Goal: Information Seeking & Learning: Learn about a topic

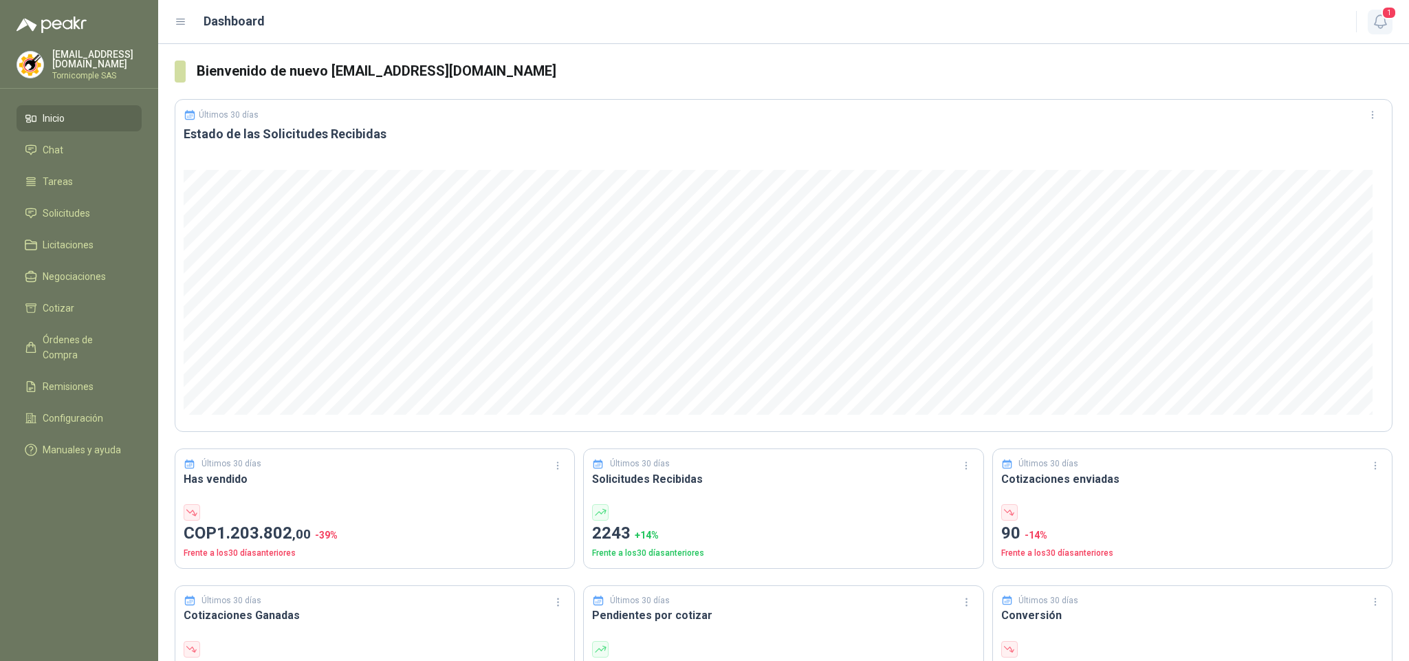
click at [1389, 28] on icon "button" at bounding box center [1380, 21] width 17 height 17
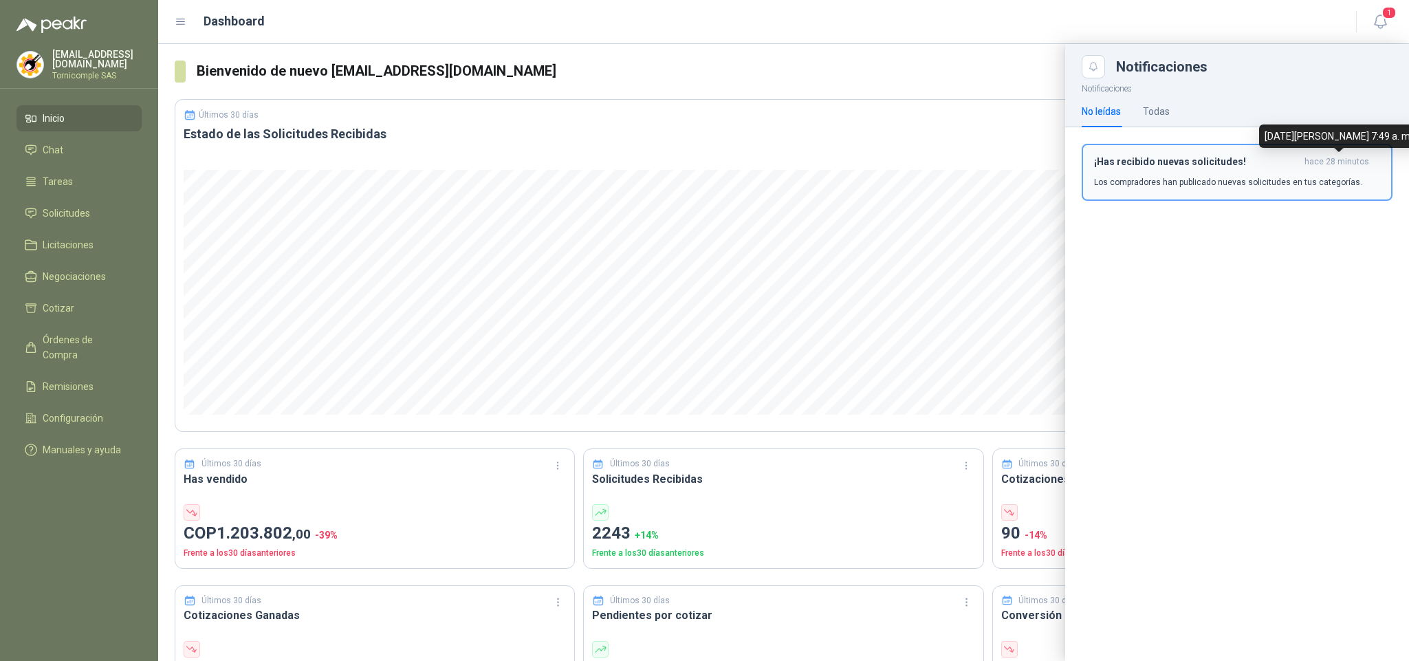
click at [1341, 172] on div "¡Has recibido nuevas solicitudes! hace 28 minutos Los compradores han publicado…" at bounding box center [1237, 172] width 286 height 32
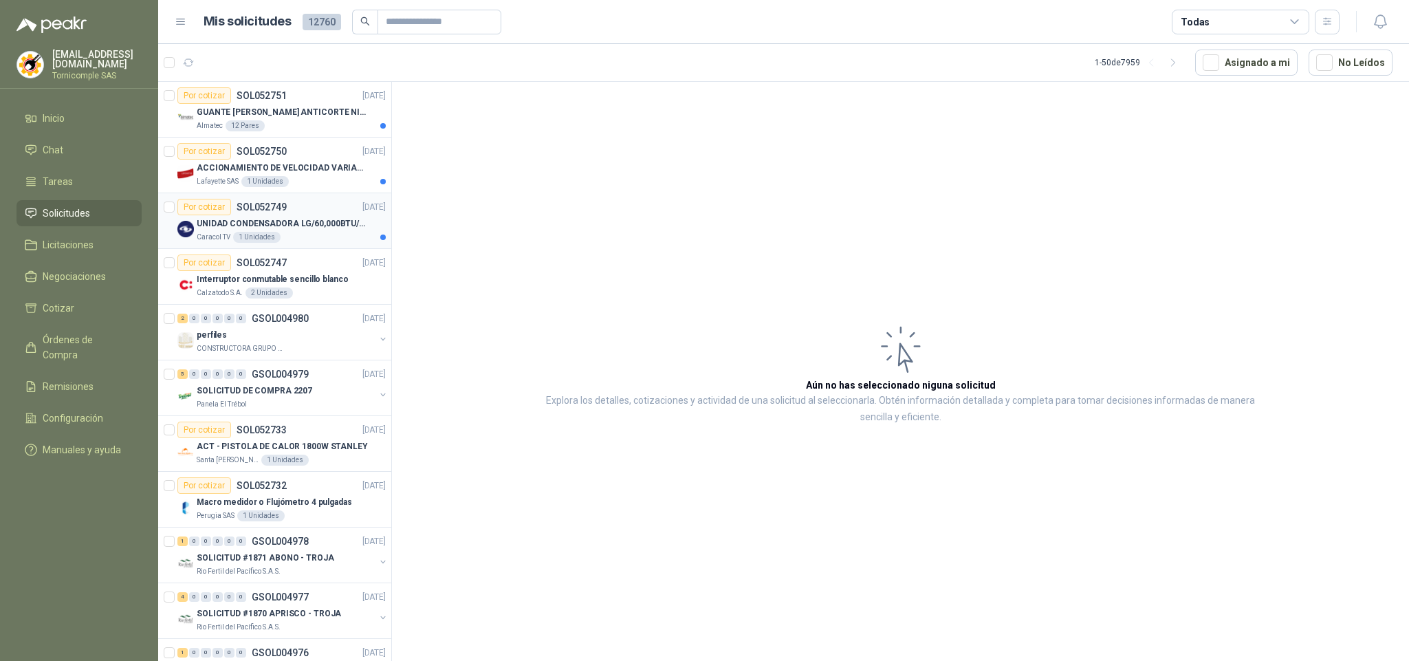
click at [263, 221] on p "UNIDAD CONDENSADORA LG/60,000BTU/220V/R410A: I" at bounding box center [282, 223] width 171 height 13
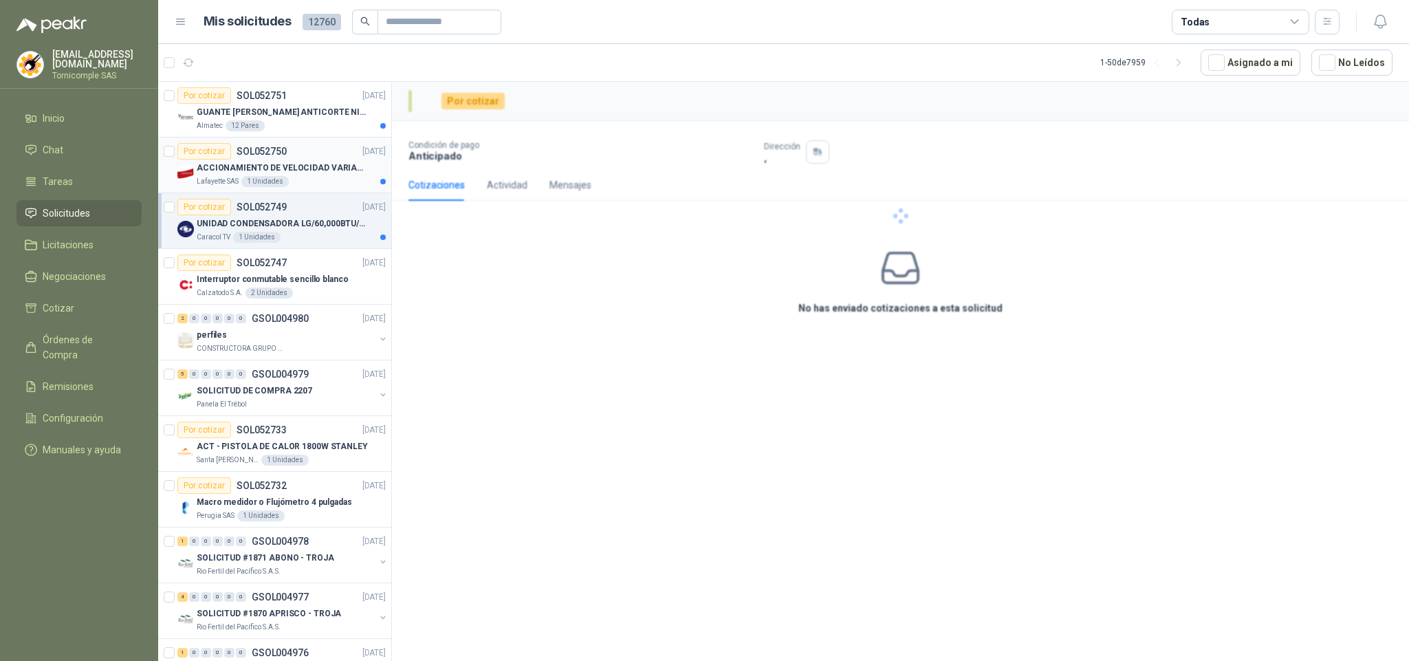
click at [281, 155] on p "SOL052750" at bounding box center [262, 152] width 50 height 10
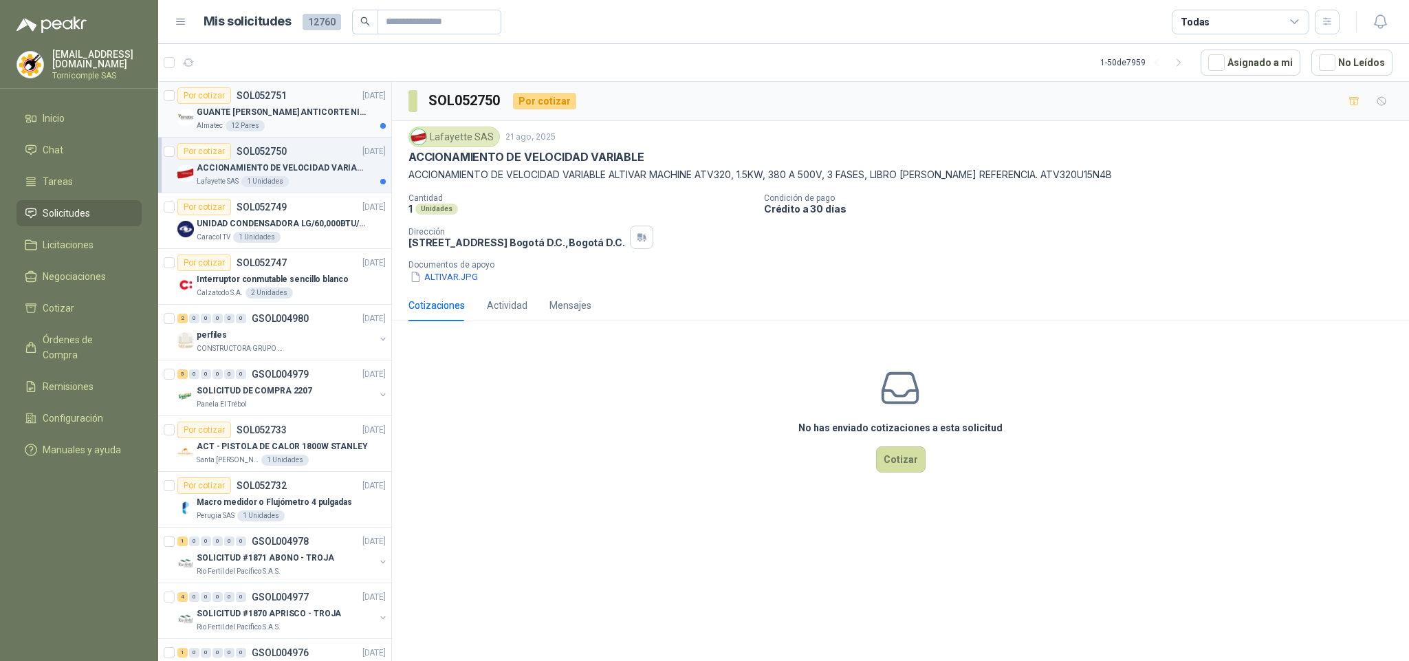
click at [277, 125] on div "Almatec 12 Pares" at bounding box center [291, 125] width 189 height 11
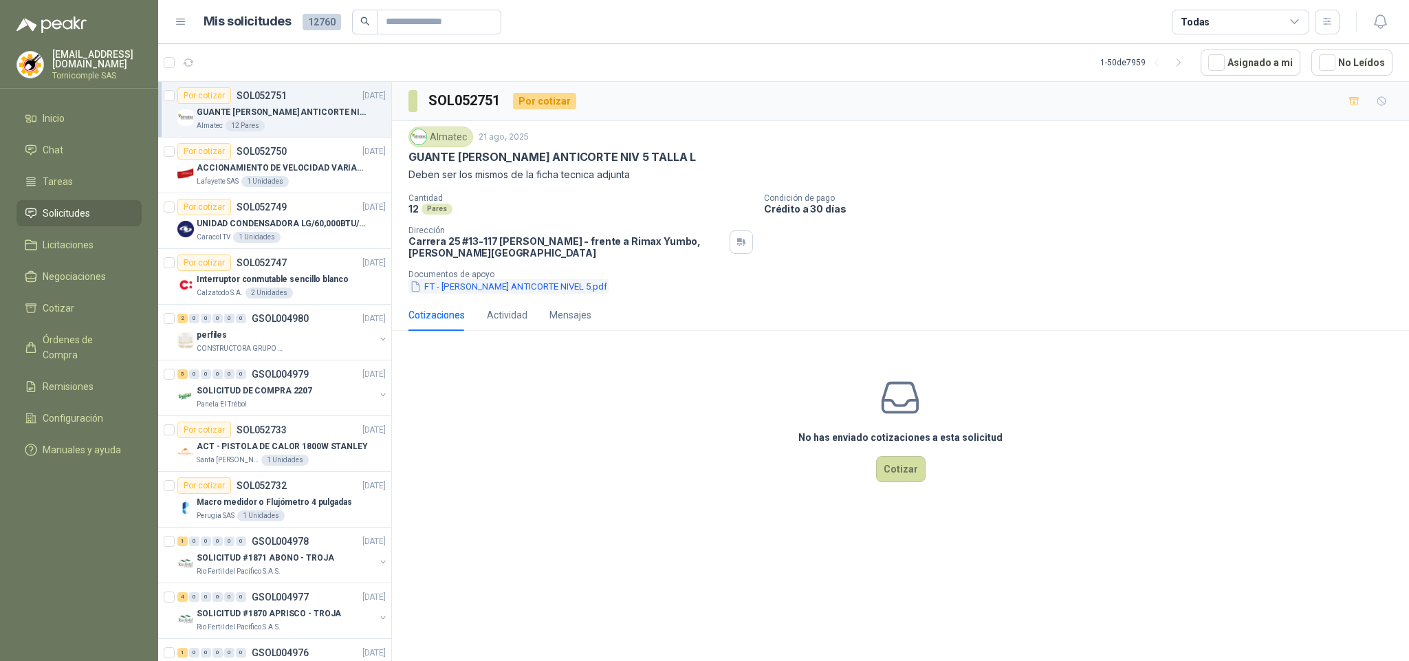
click at [489, 292] on button "FT - [PERSON_NAME] ANTICORTE NIVEL 5.pdf" at bounding box center [509, 286] width 200 height 14
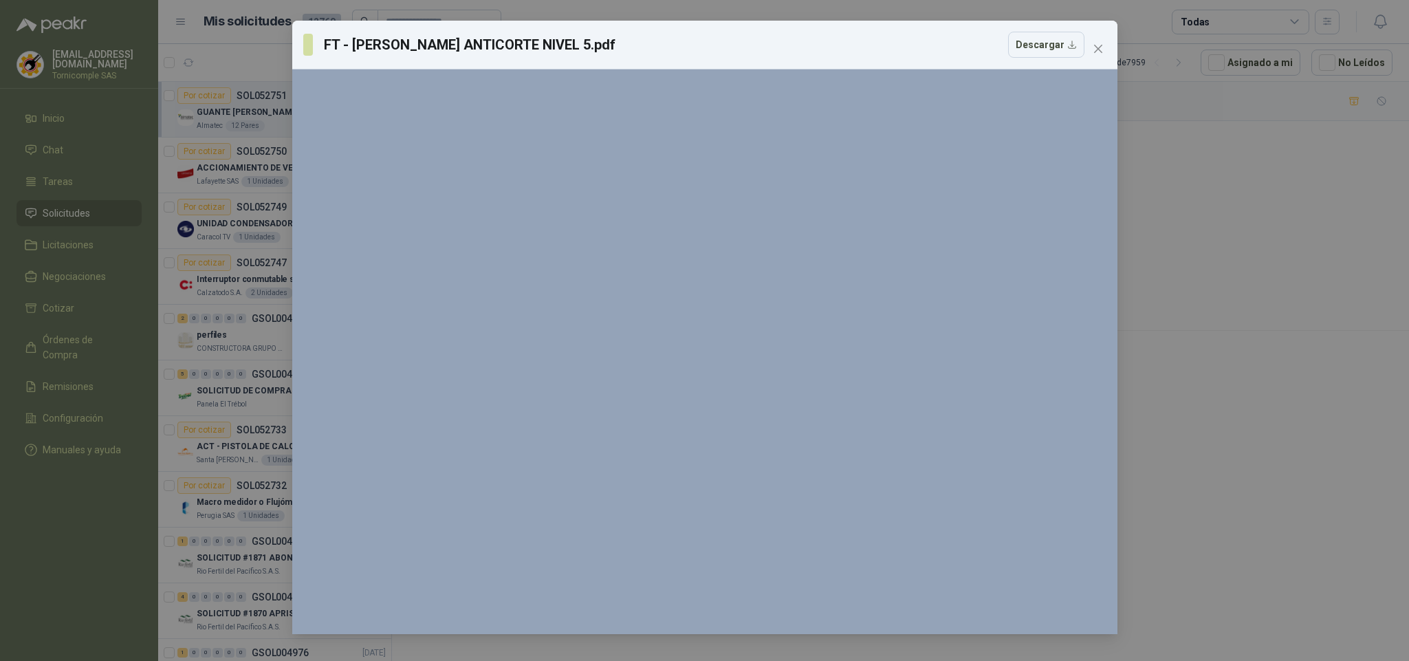
click at [1152, 268] on div "FT - [PERSON_NAME] ANTICORTE NIVEL 5.pdf Descargar 150 %" at bounding box center [704, 330] width 1409 height 661
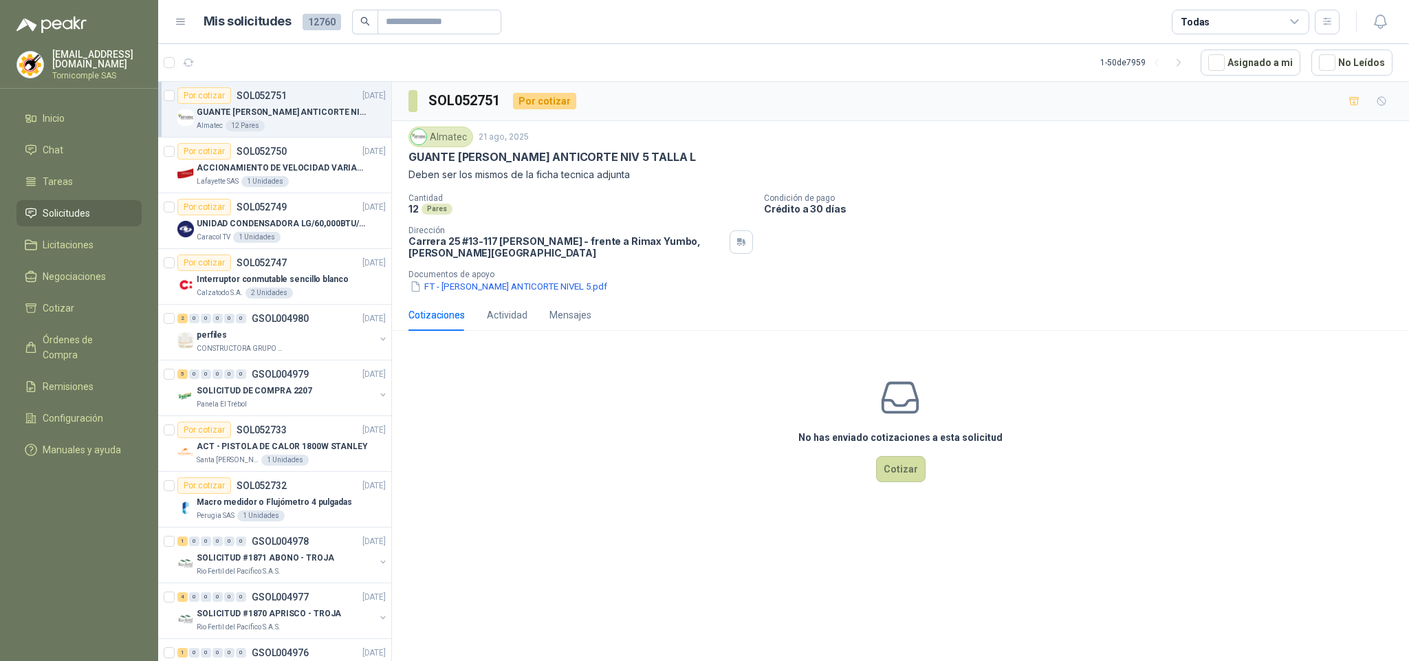
click at [462, 279] on p "Documentos de apoyo" at bounding box center [906, 275] width 995 height 10
click at [464, 288] on button "FT - [PERSON_NAME] ANTICORTE NIVEL 5.pdf" at bounding box center [509, 286] width 200 height 14
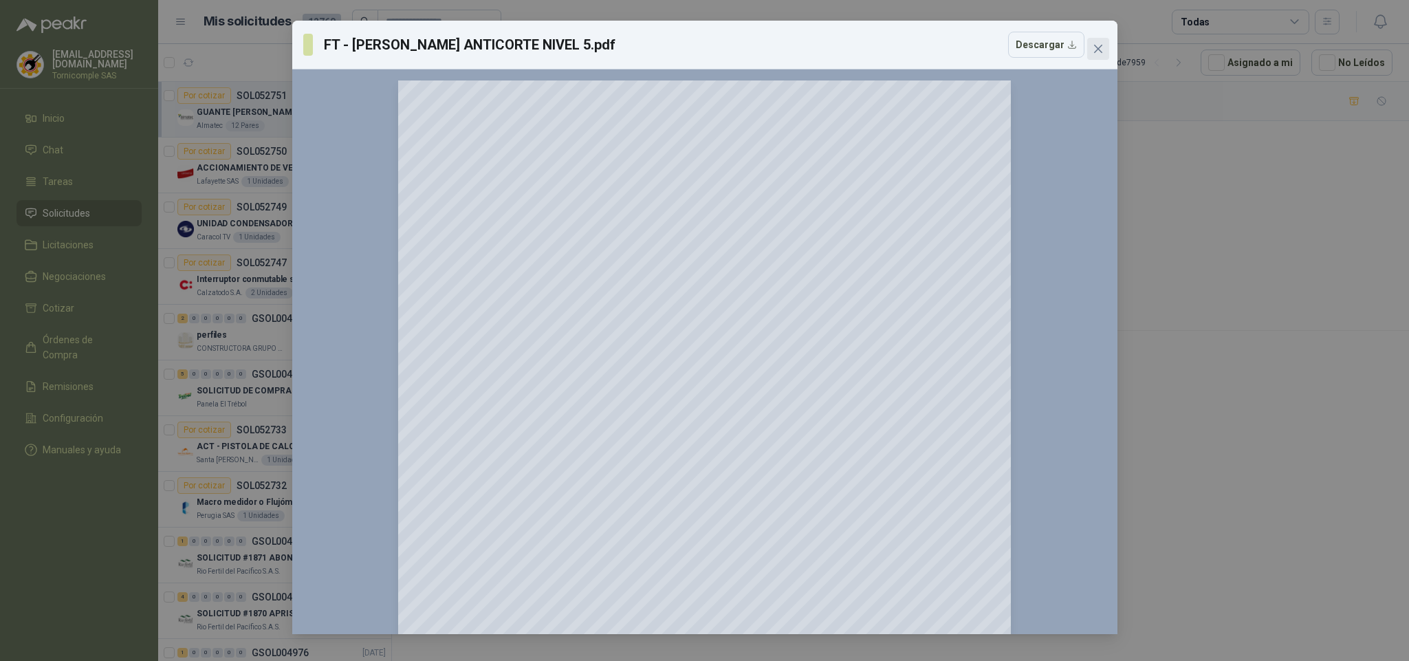
click at [1094, 50] on icon "close" at bounding box center [1098, 48] width 11 height 11
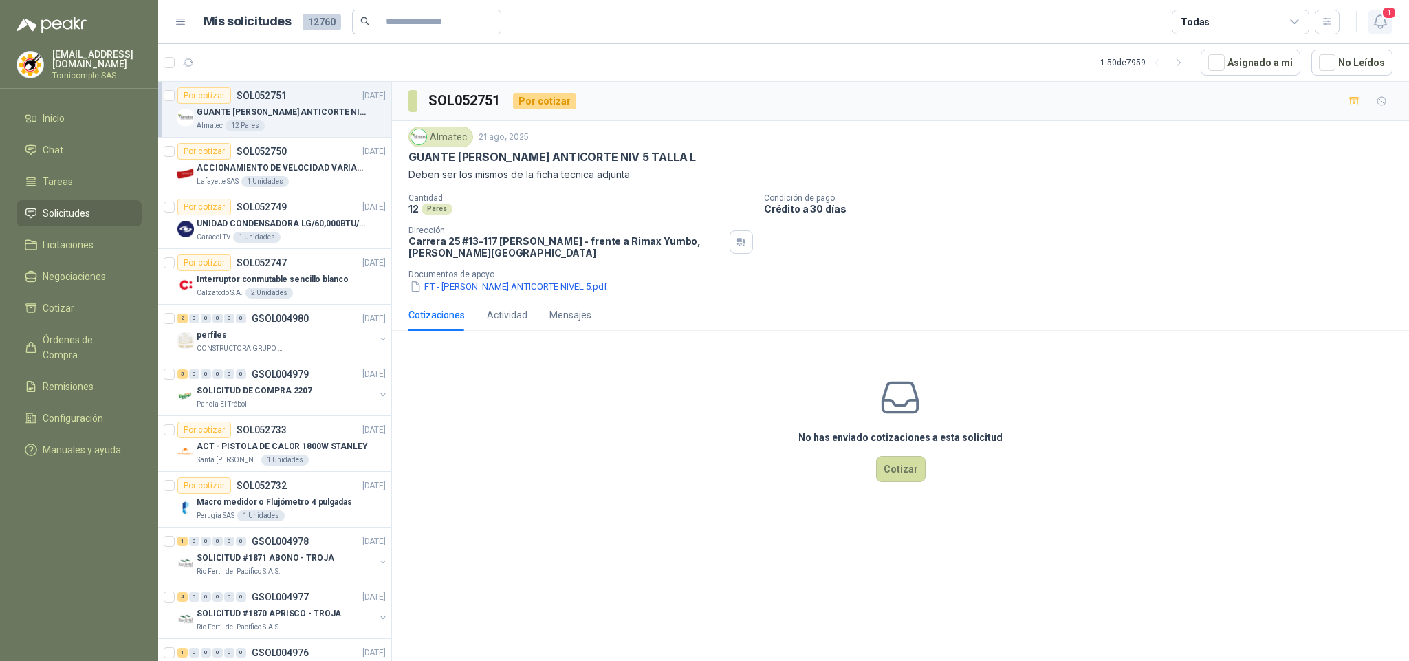
click at [1383, 21] on icon "button" at bounding box center [1380, 21] width 17 height 17
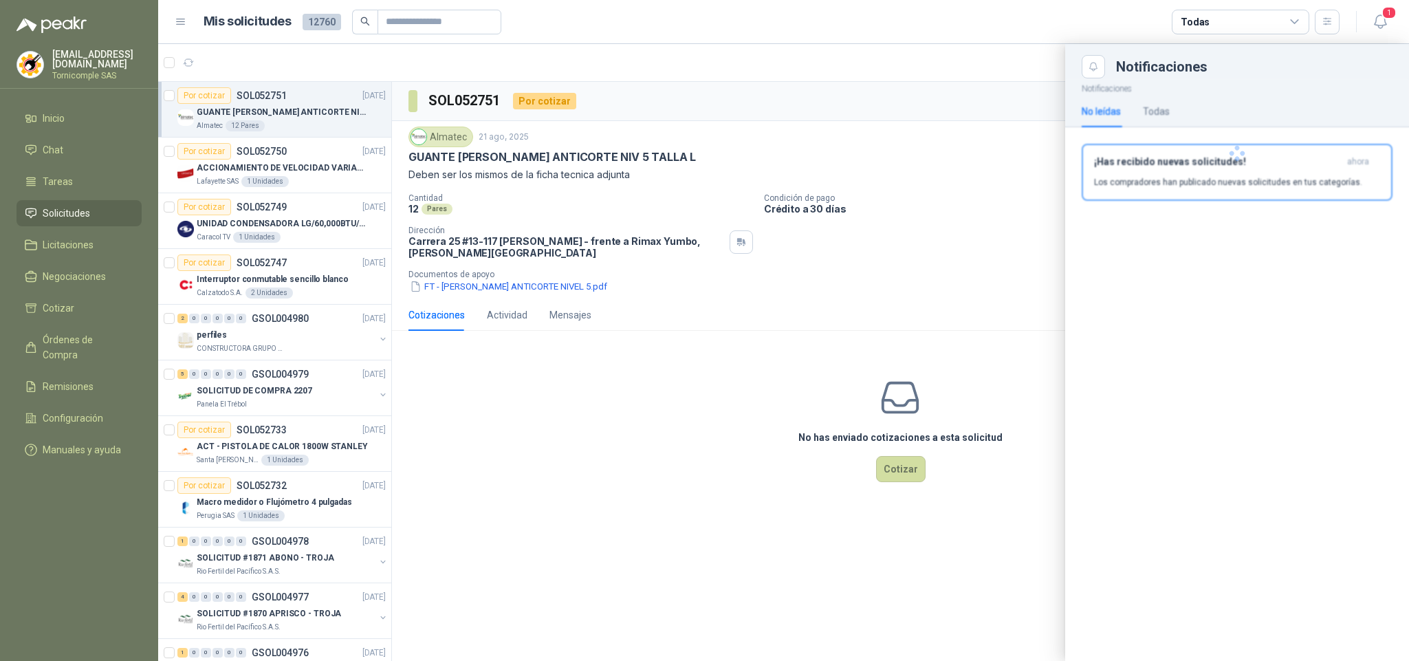
click at [1290, 166] on h3 "¡Has recibido nuevas solicitudes!" at bounding box center [1218, 162] width 248 height 12
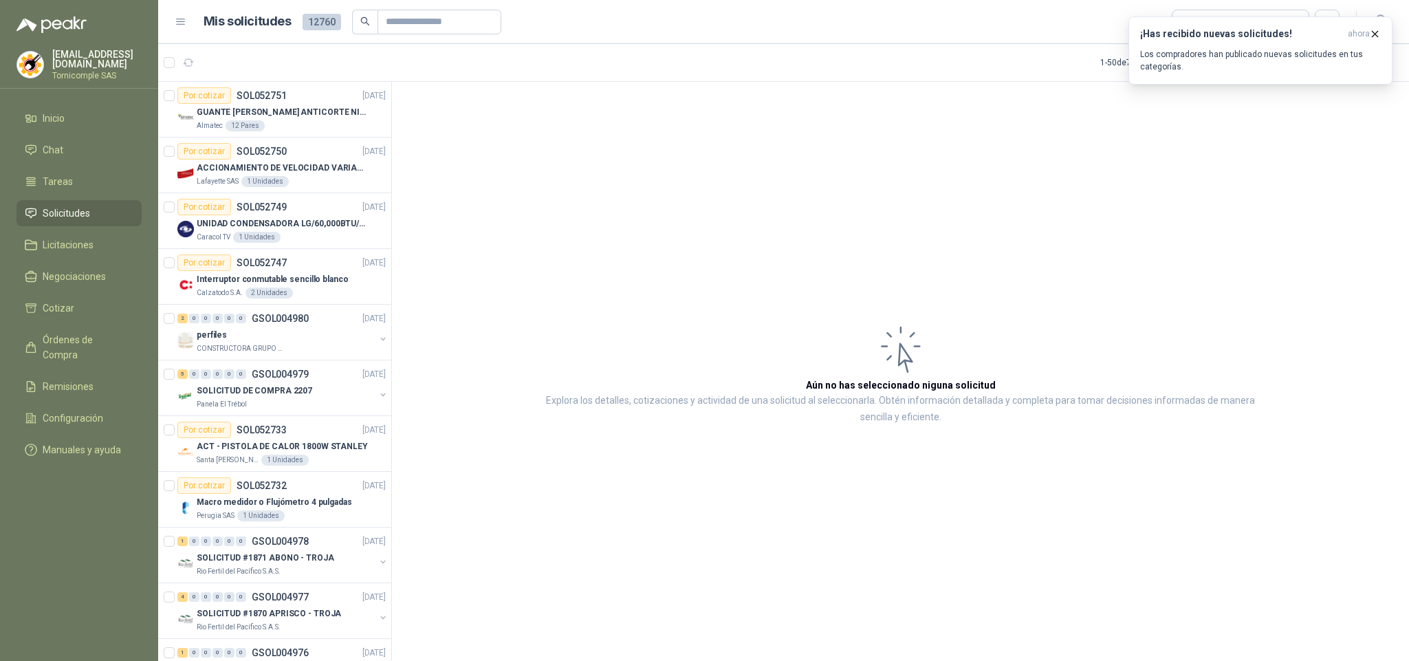
click at [113, 206] on li "Solicitudes" at bounding box center [79, 213] width 109 height 15
click at [56, 116] on span "Inicio" at bounding box center [54, 118] width 22 height 15
click at [1295, 48] on p "Los compradores han publicado nuevas solicitudes en tus categorías." at bounding box center [1260, 60] width 241 height 25
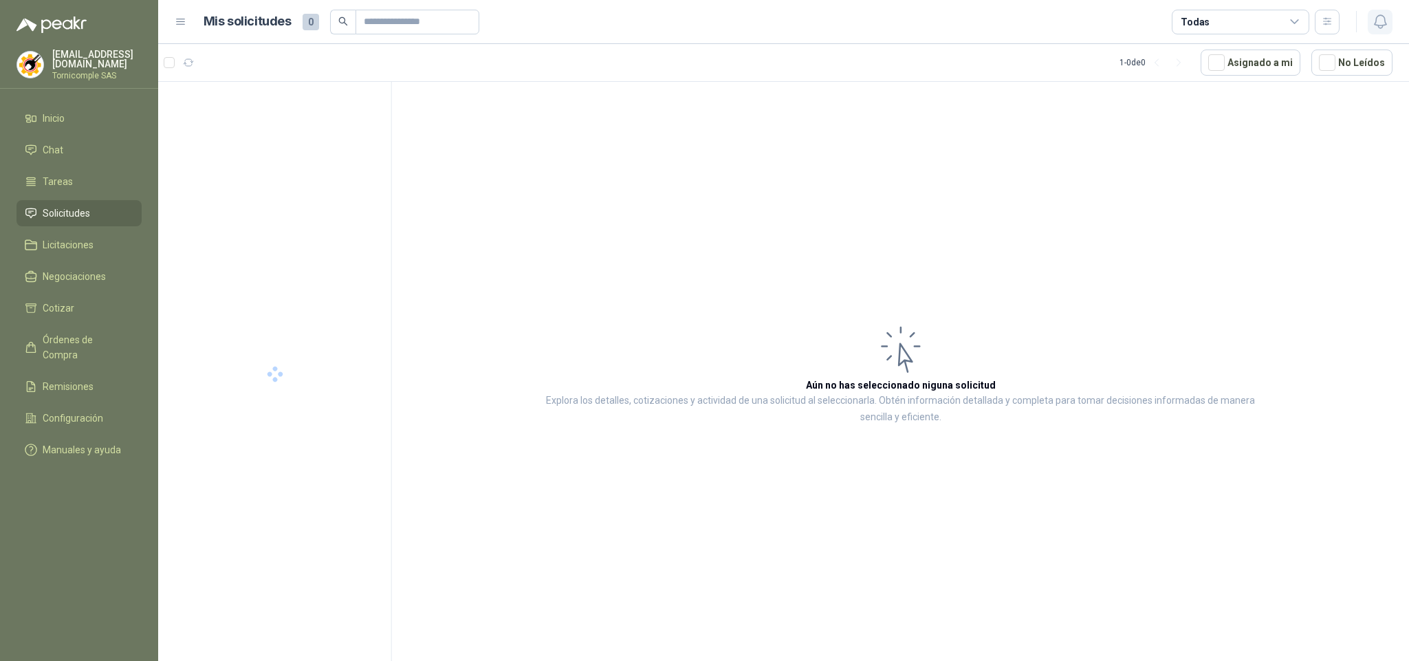
click at [1377, 27] on icon "button" at bounding box center [1380, 21] width 17 height 17
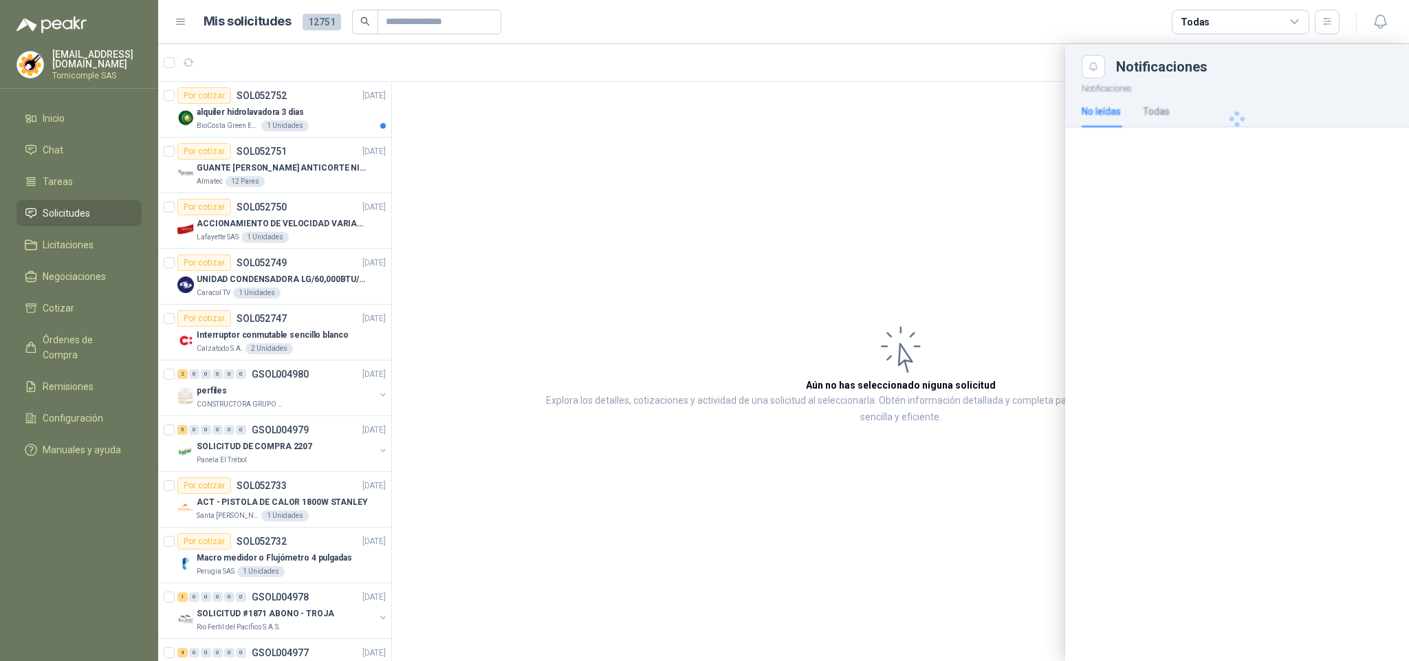
click at [881, 135] on div at bounding box center [783, 352] width 1251 height 617
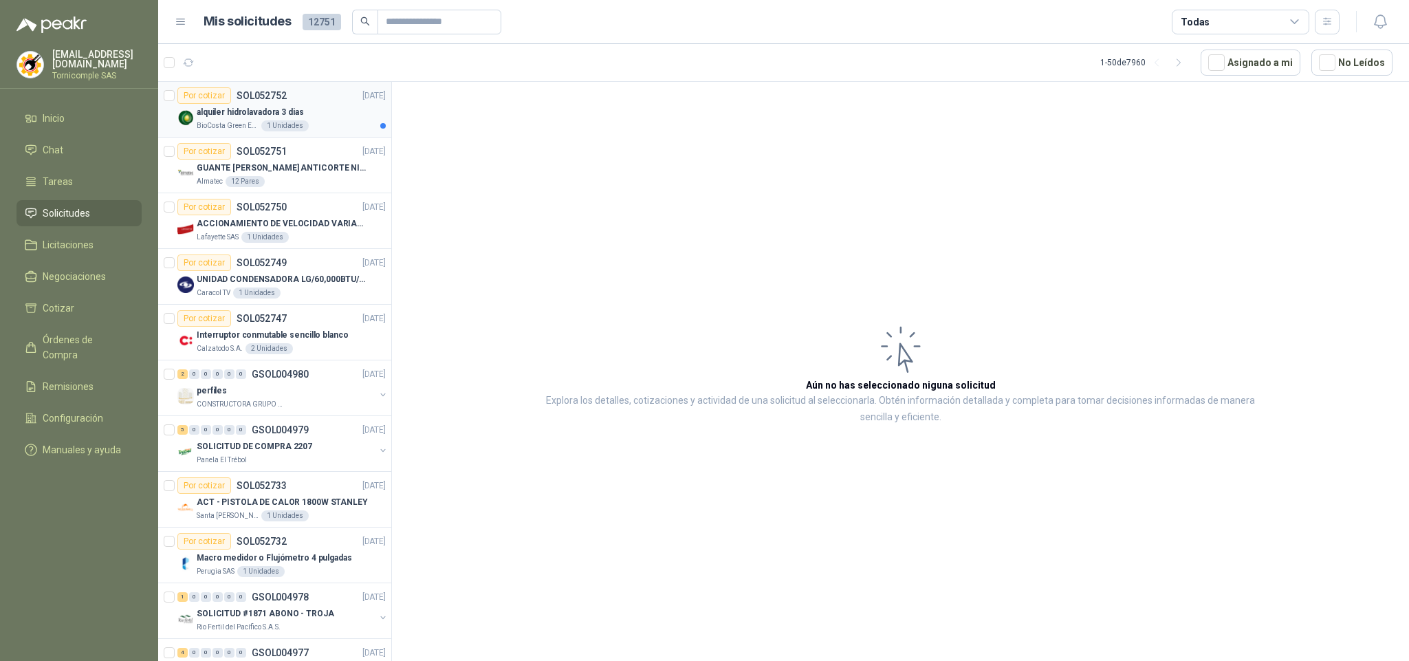
click at [261, 131] on div "1 Unidades" at bounding box center [284, 125] width 47 height 11
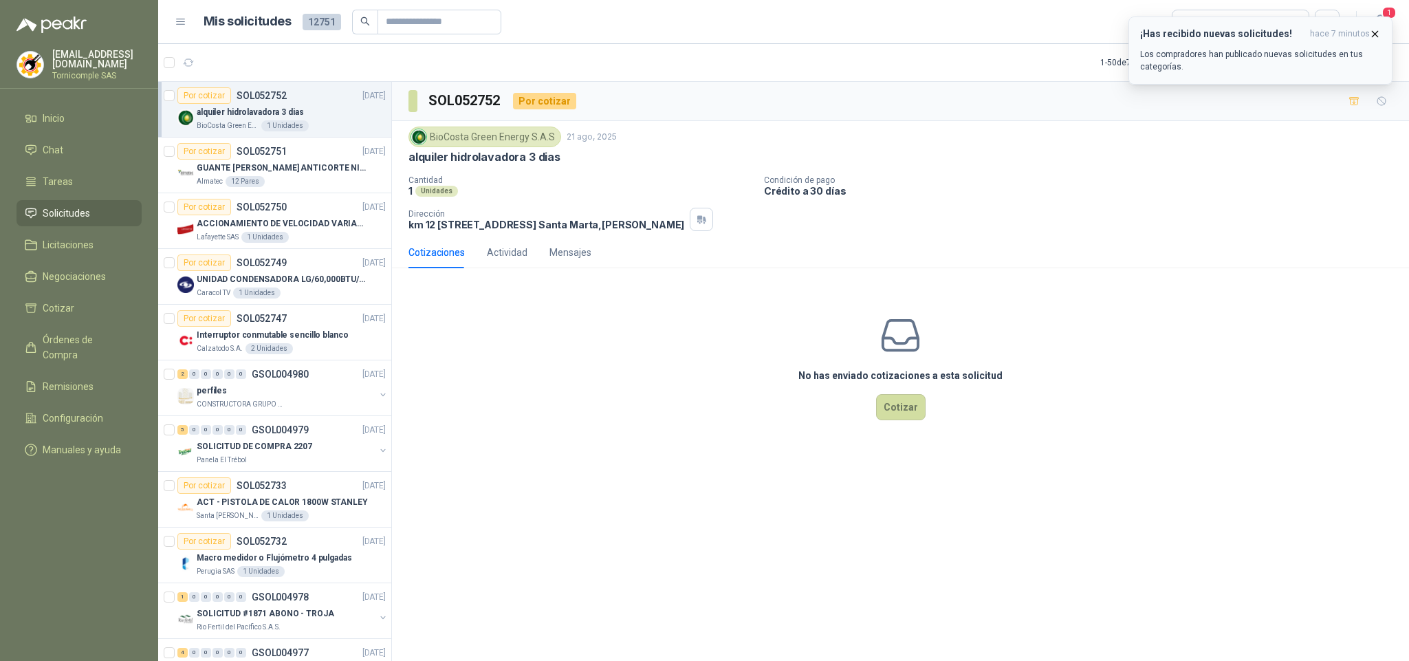
click at [1378, 25] on button "¡Has recibido nuevas solicitudes! hace 7 minutos Los compradores han publicado …" at bounding box center [1261, 51] width 264 height 68
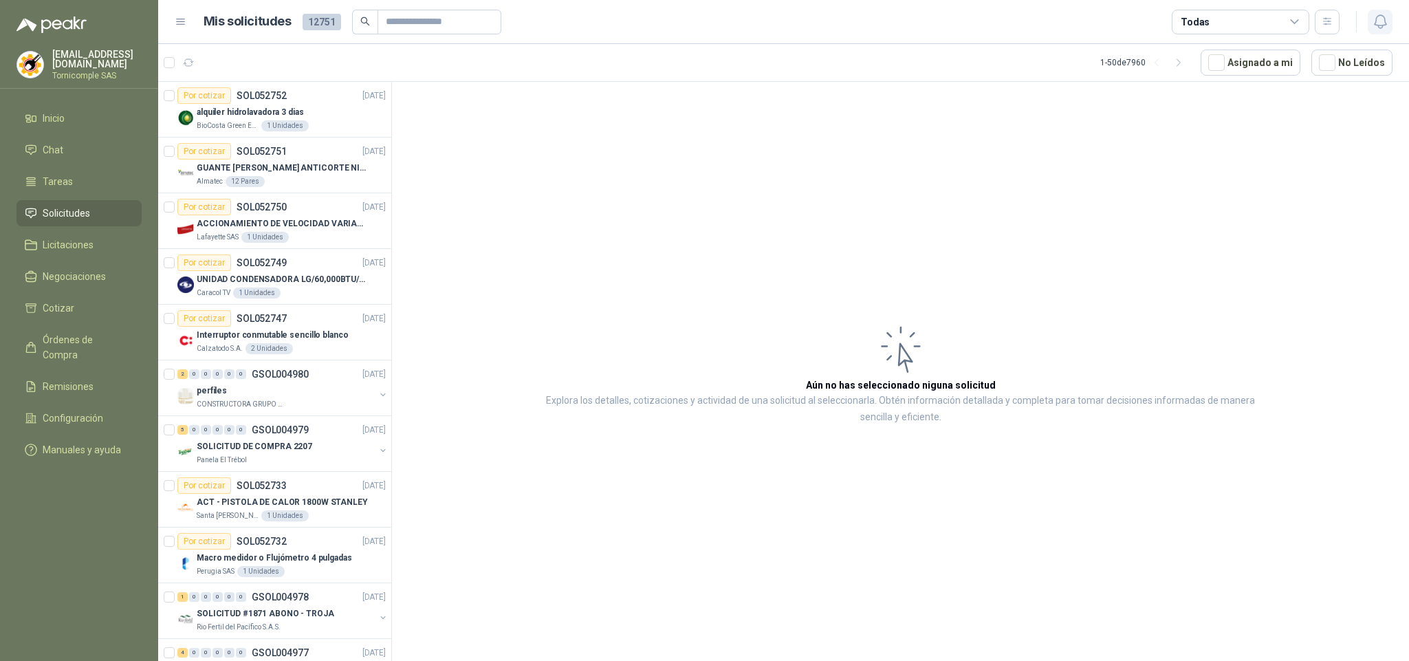
click at [1377, 25] on icon "button" at bounding box center [1380, 21] width 12 height 13
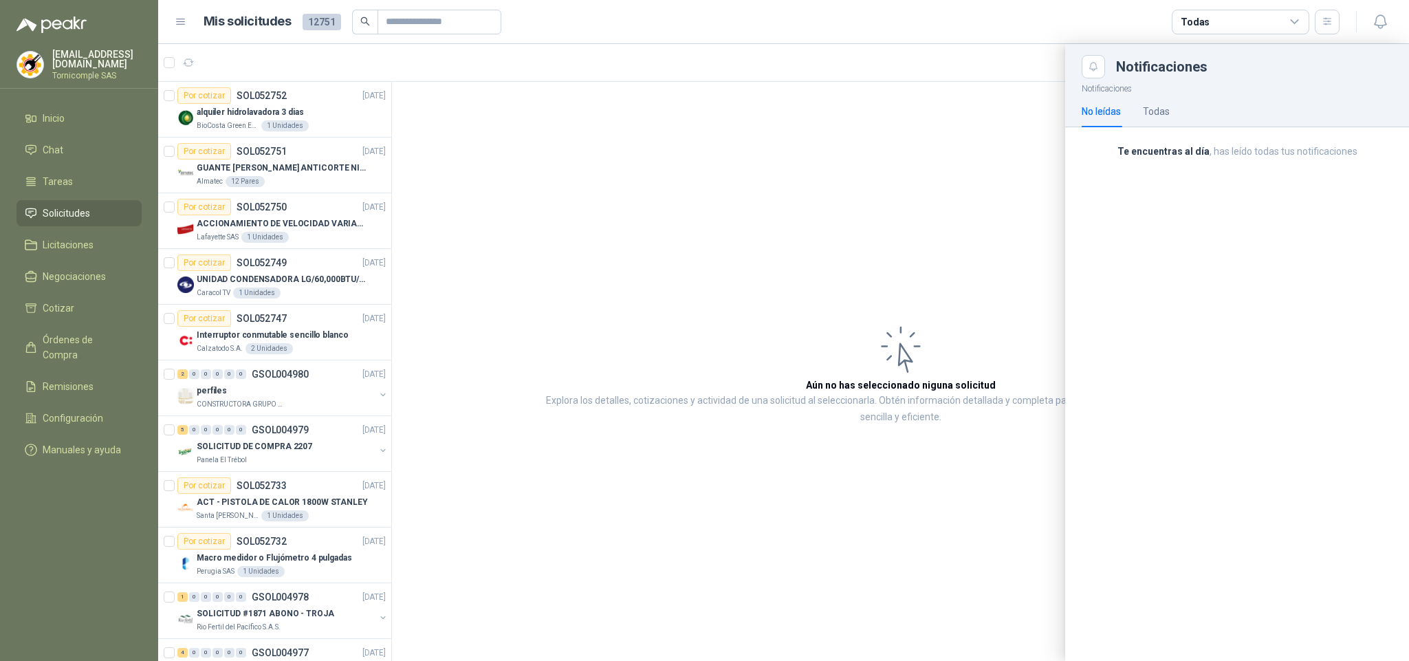
click at [757, 182] on div at bounding box center [783, 352] width 1251 height 617
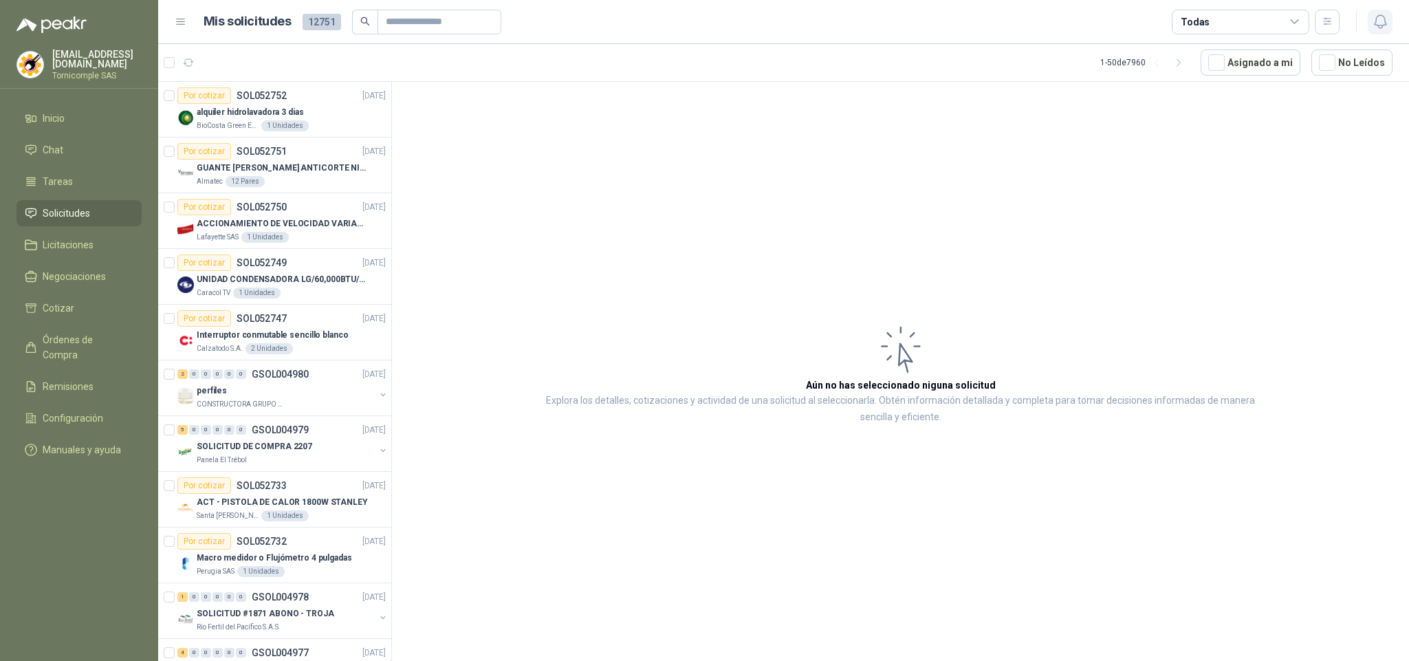
click at [1381, 23] on icon "button" at bounding box center [1380, 21] width 17 height 17
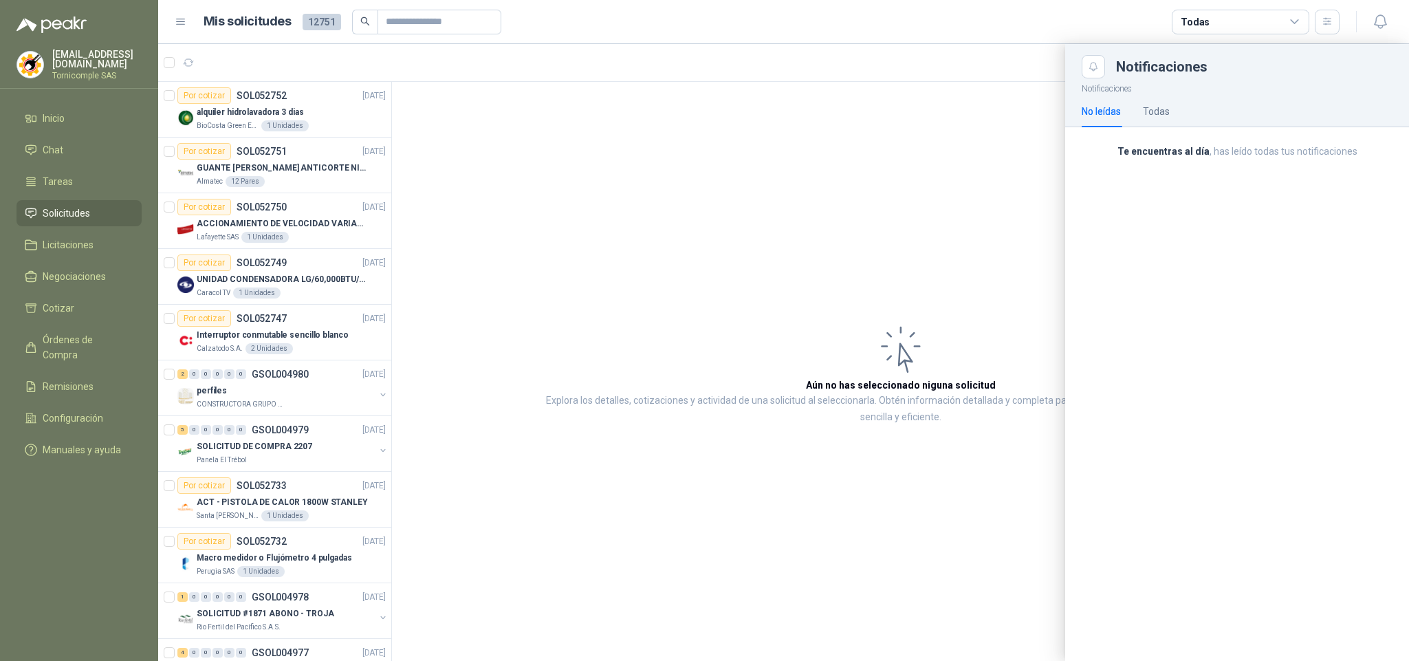
click at [775, 62] on div at bounding box center [783, 352] width 1251 height 617
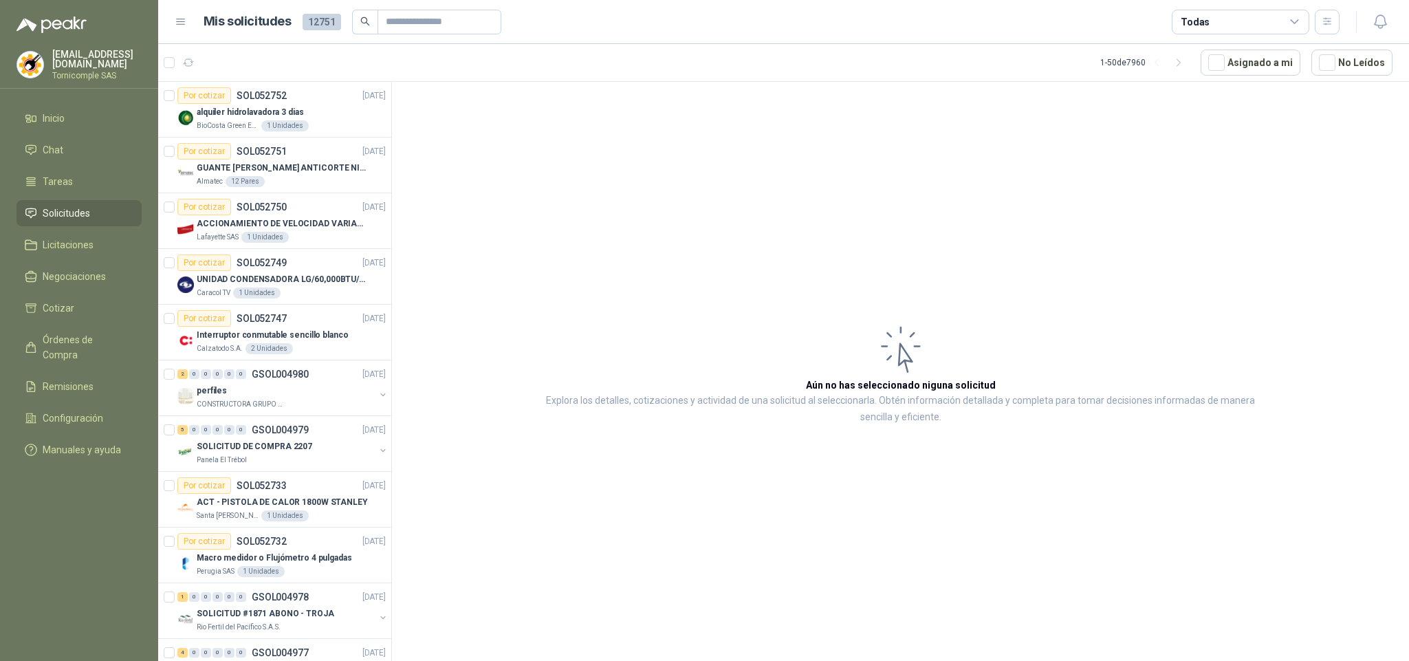
click at [60, 206] on span "Solicitudes" at bounding box center [66, 213] width 47 height 15
drag, startPoint x: 60, startPoint y: 204, endPoint x: 81, endPoint y: 103, distance: 103.3
click at [67, 188] on ul "Inicio Chat Tareas Solicitudes Licitaciones Negociaciones Cotizar Órdenes de Co…" at bounding box center [79, 286] width 158 height 363
click at [83, 105] on link "Inicio" at bounding box center [79, 118] width 125 height 26
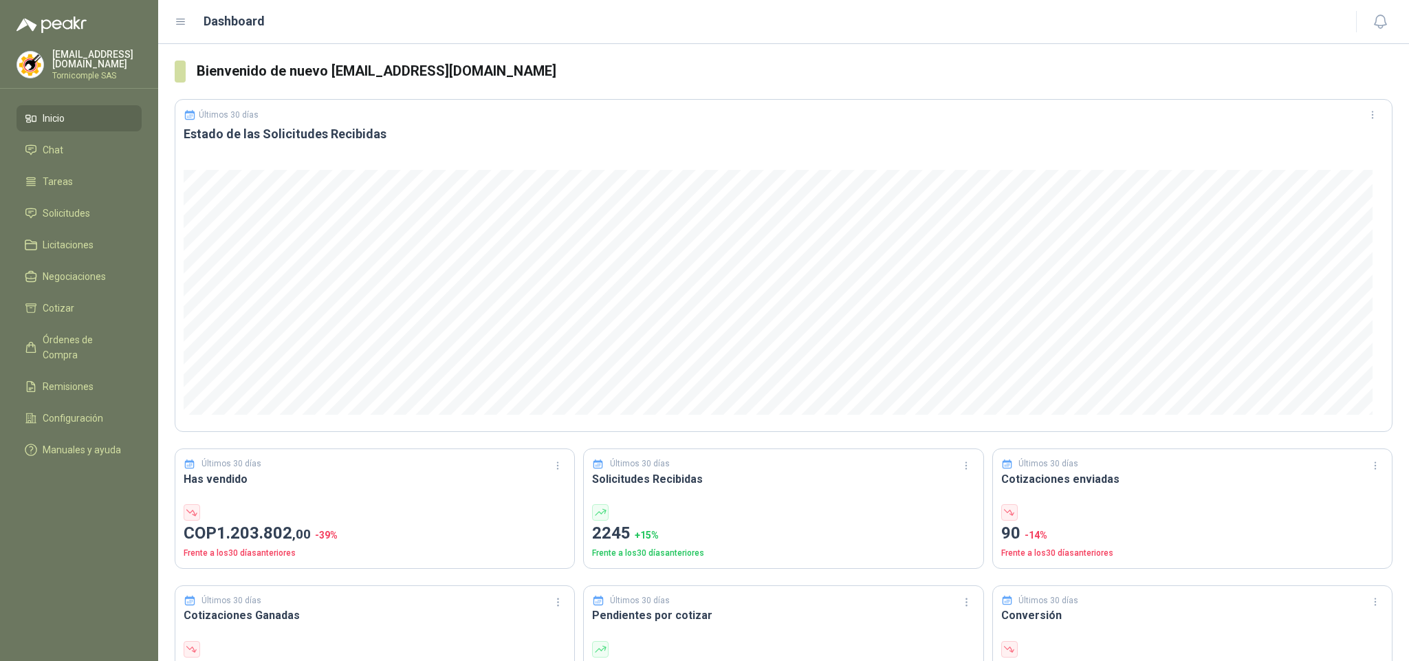
click at [102, 196] on ul "Inicio Chat Tareas Solicitudes Licitaciones Negociaciones Cotizar Órdenes de Co…" at bounding box center [79, 286] width 158 height 363
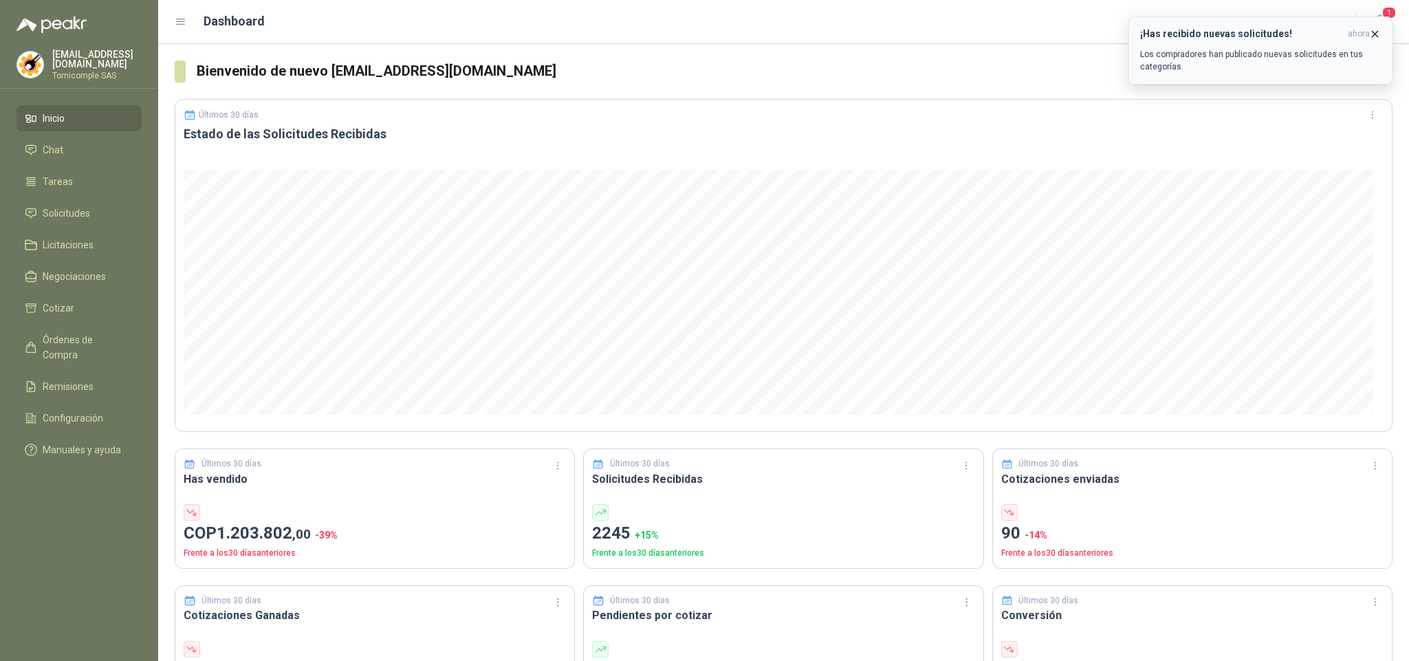
click at [1245, 35] on h3 "¡Has recibido nuevas solicitudes!" at bounding box center [1241, 34] width 202 height 12
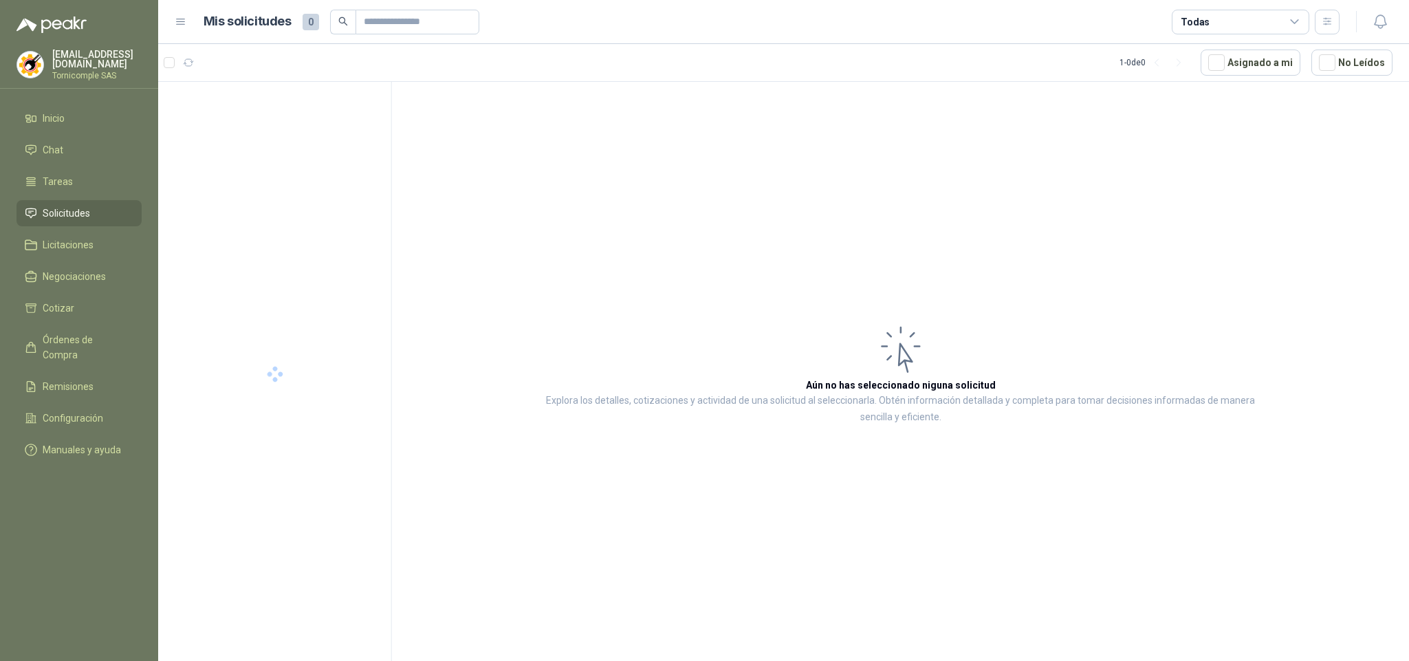
click at [1379, 17] on icon "button" at bounding box center [1380, 21] width 17 height 17
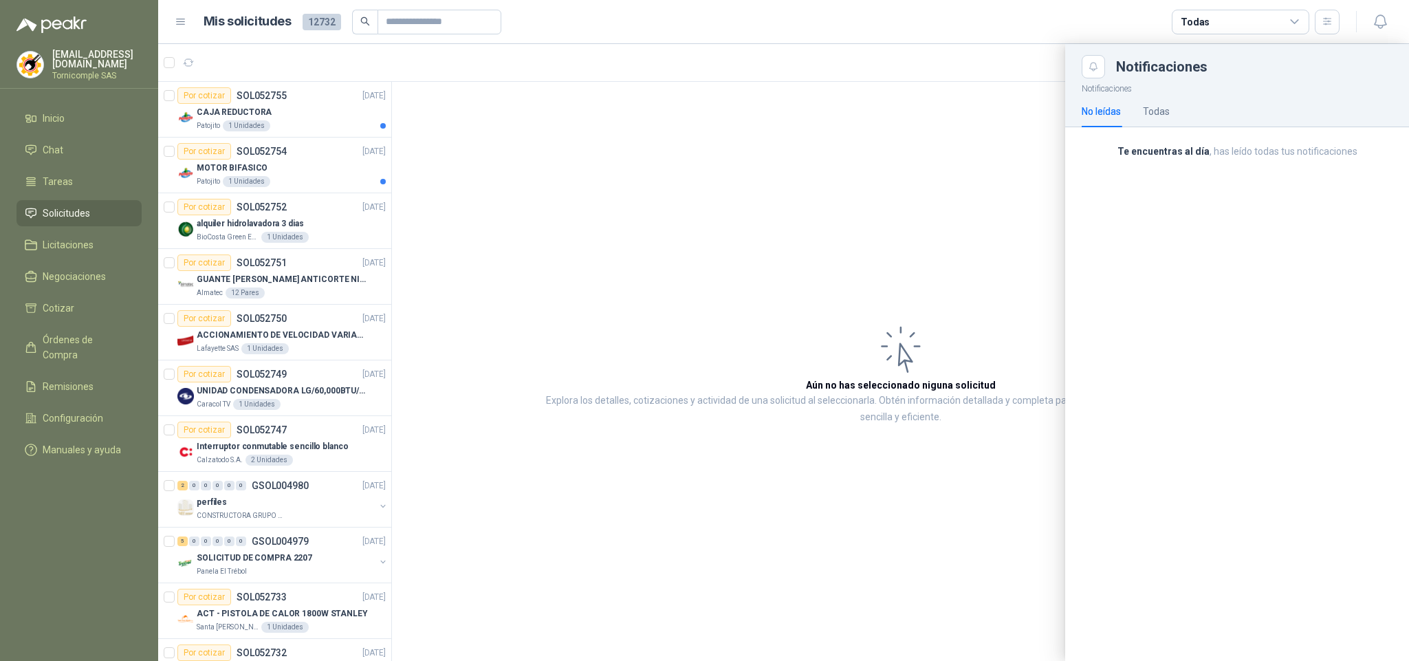
click at [290, 182] on div at bounding box center [783, 352] width 1251 height 617
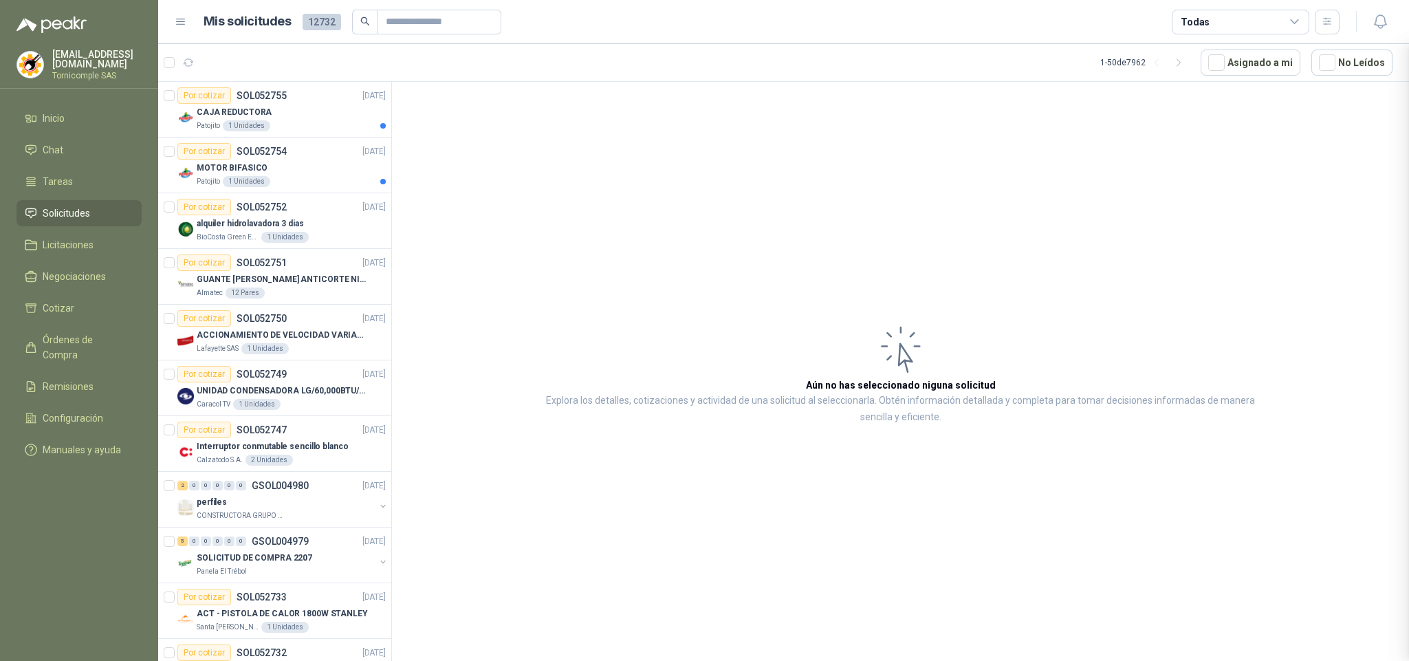
click at [290, 182] on div at bounding box center [783, 352] width 1251 height 617
click at [290, 182] on div "Patojito 1 Unidades" at bounding box center [291, 181] width 189 height 11
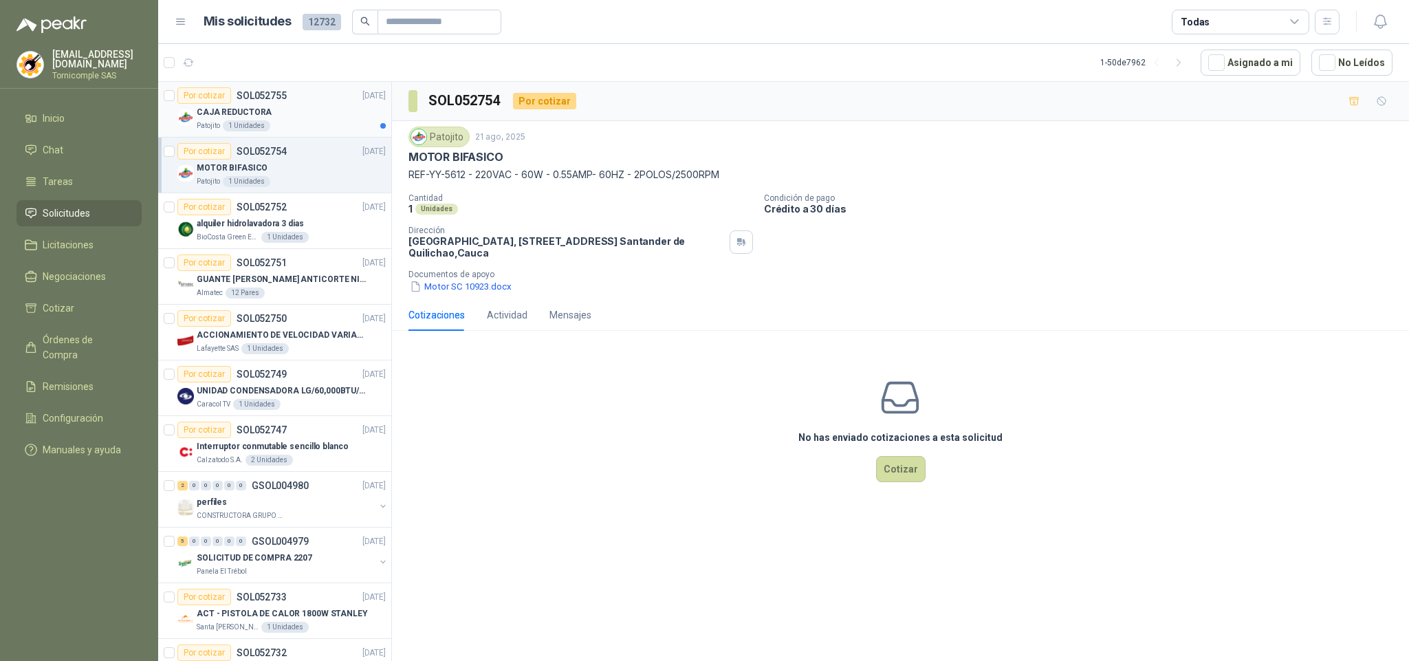
click at [290, 106] on div "CAJA REDUCTORA" at bounding box center [291, 112] width 189 height 17
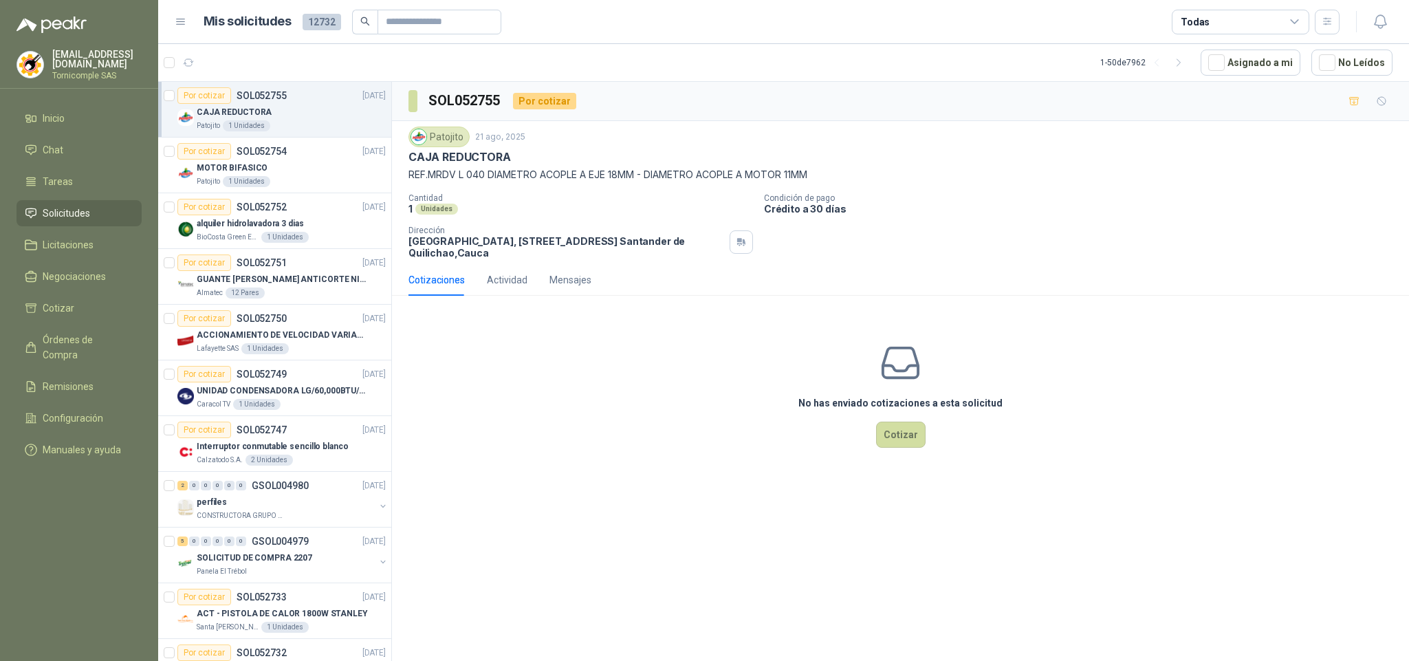
click at [104, 213] on li "Solicitudes" at bounding box center [79, 213] width 109 height 15
drag, startPoint x: 104, startPoint y: 213, endPoint x: 98, endPoint y: 109, distance: 104.1
click at [104, 190] on ul "Inicio Chat Tareas Solicitudes Licitaciones Negociaciones Cotizar Órdenes de Co…" at bounding box center [79, 286] width 158 height 363
click at [98, 111] on li "Inicio" at bounding box center [79, 118] width 109 height 15
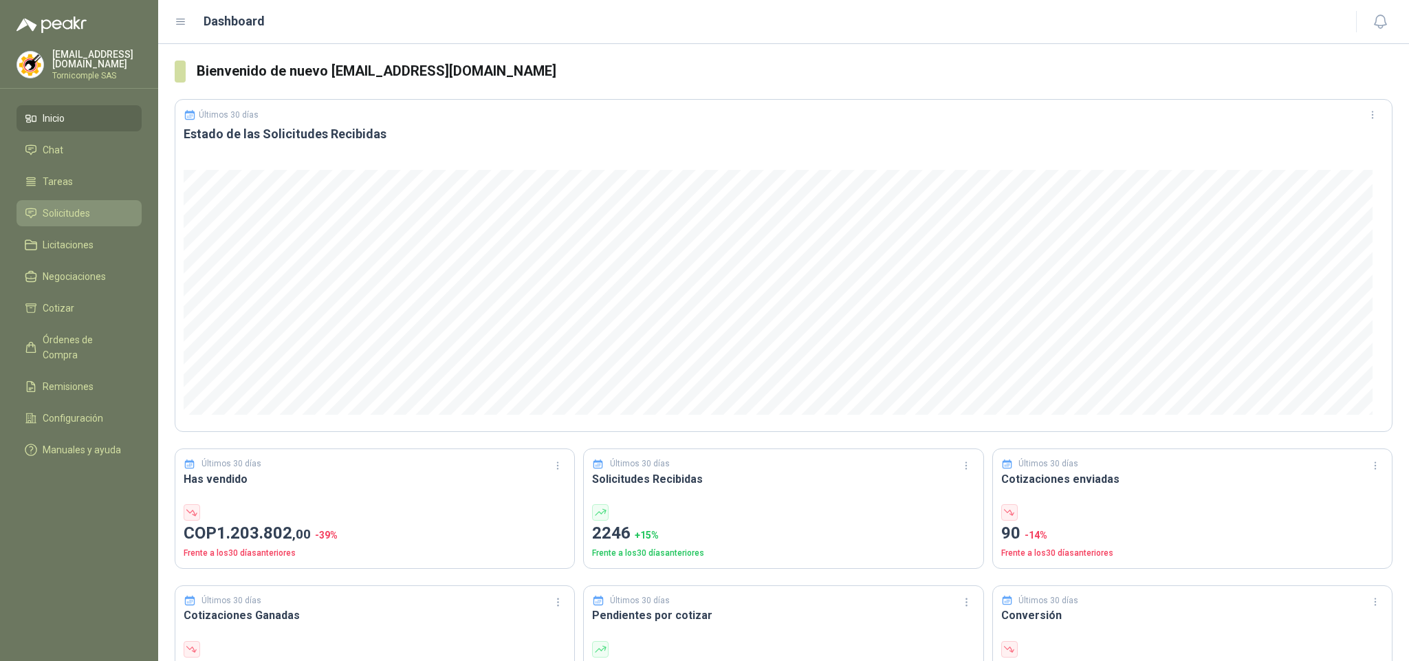
click at [70, 213] on span "Solicitudes" at bounding box center [66, 213] width 47 height 15
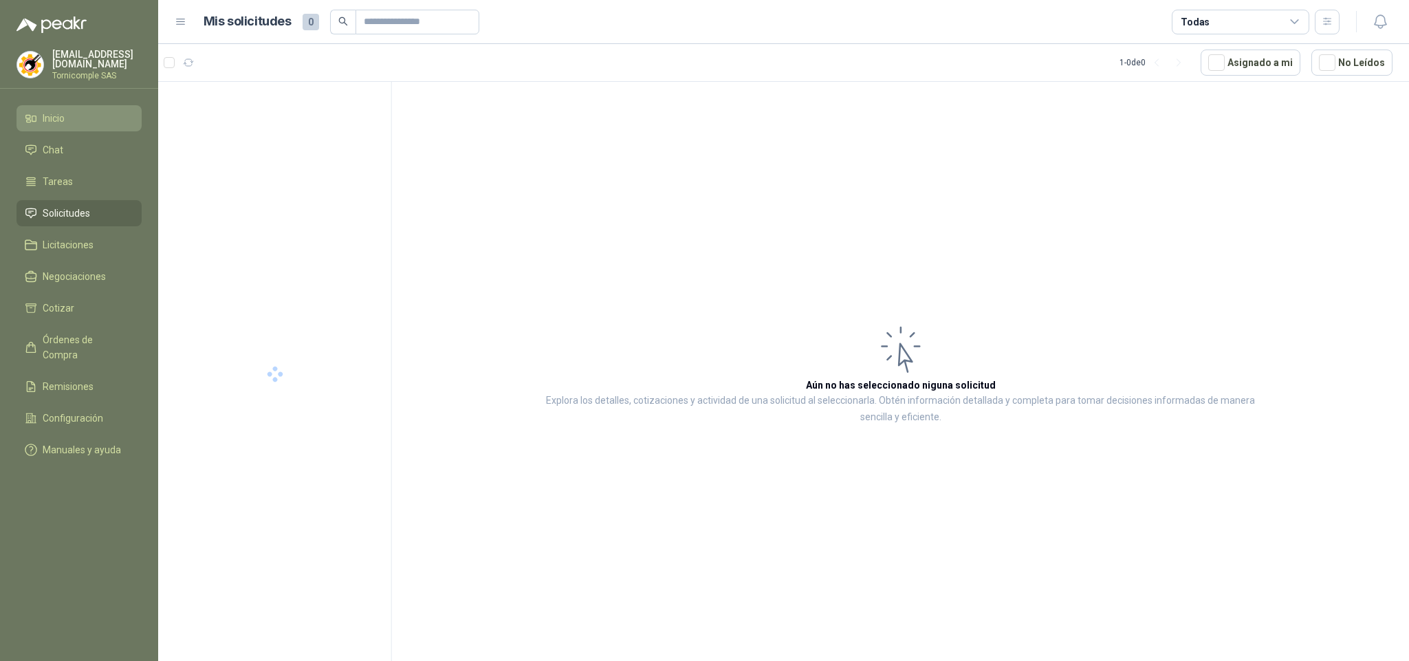
click at [89, 111] on li "Inicio" at bounding box center [79, 118] width 109 height 15
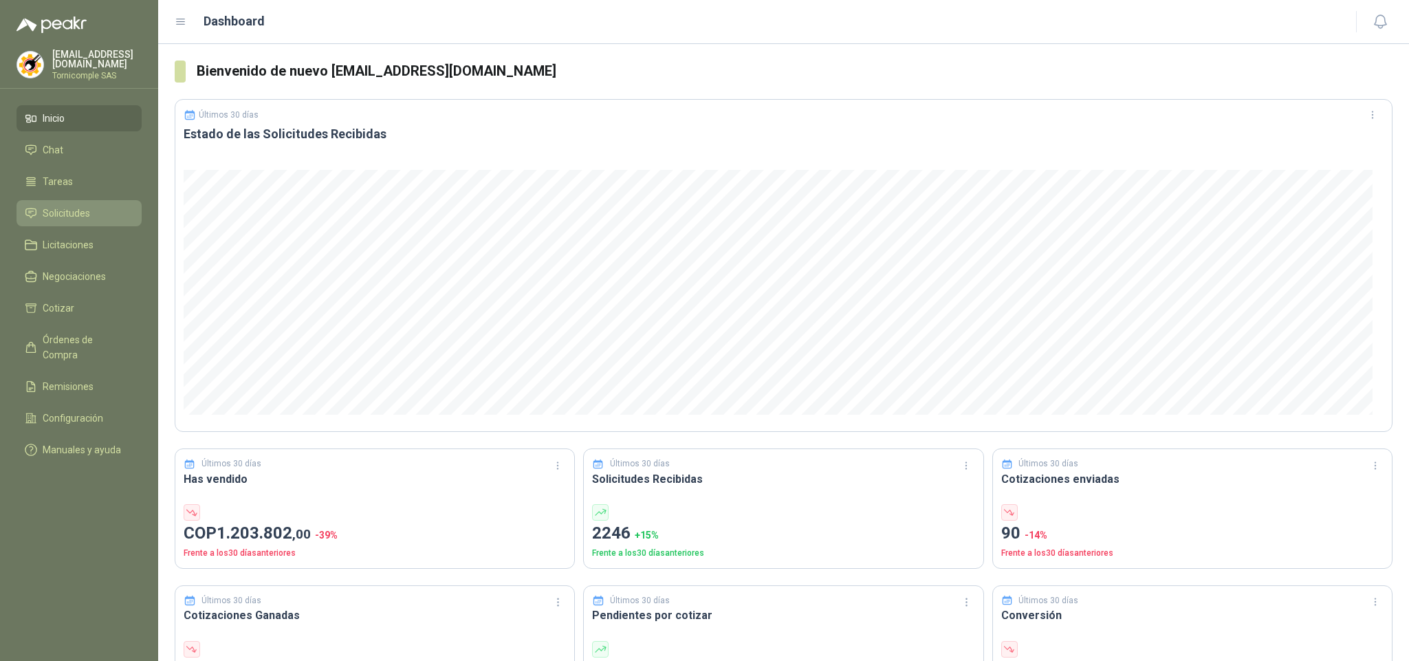
click at [56, 213] on span "Solicitudes" at bounding box center [66, 213] width 47 height 15
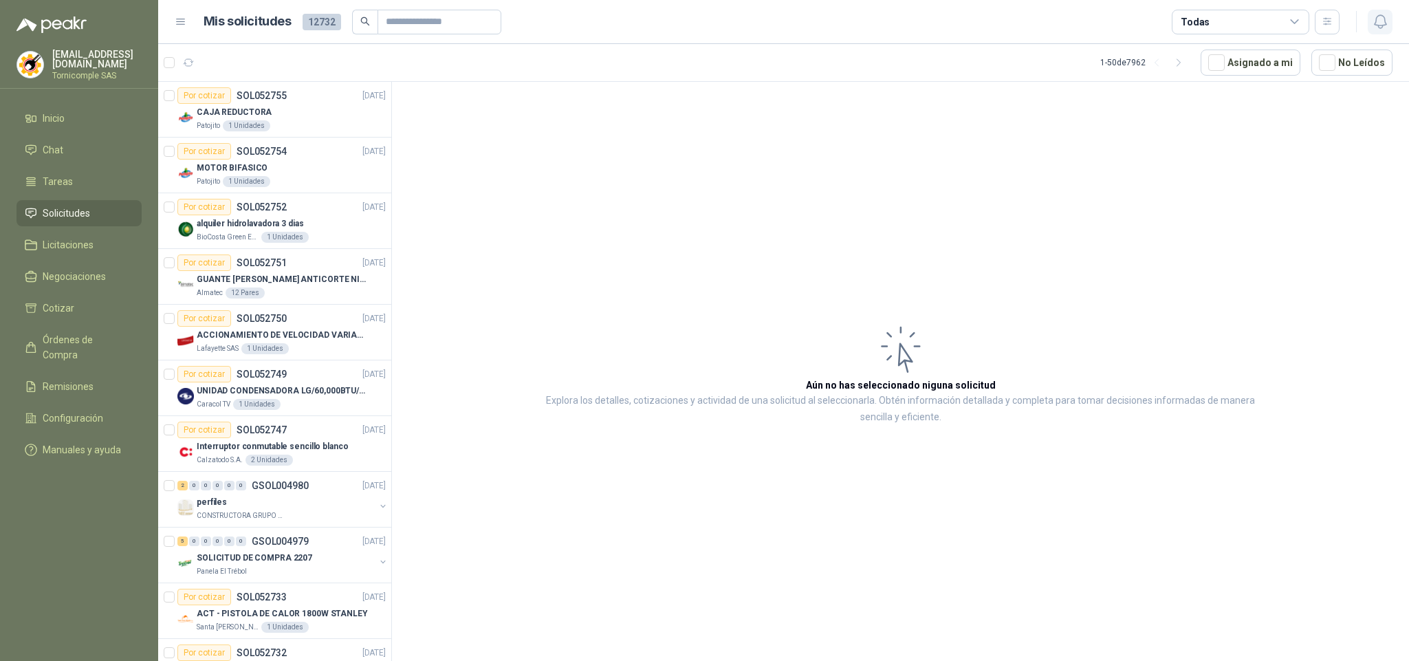
click at [1372, 23] on icon "button" at bounding box center [1380, 21] width 17 height 17
